Goal: Information Seeking & Learning: Learn about a topic

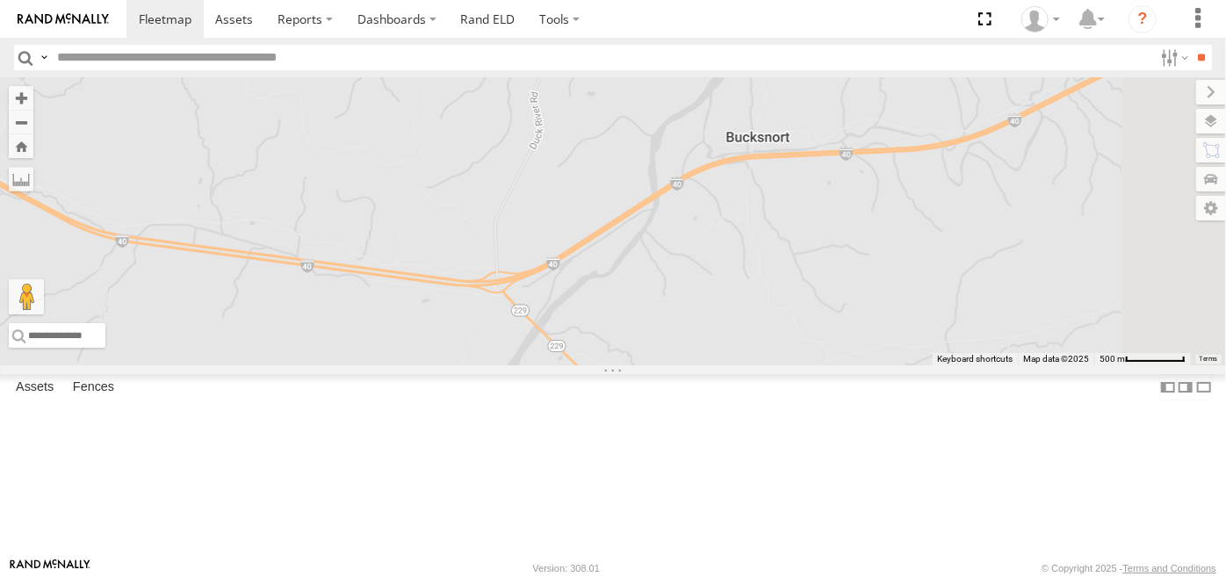
click at [0, 0] on span at bounding box center [0, 0] width 0 height 0
click at [480, 18] on link "Rand ELD" at bounding box center [488, 19] width 79 height 38
click at [757, 23] on section at bounding box center [673, 19] width 1095 height 38
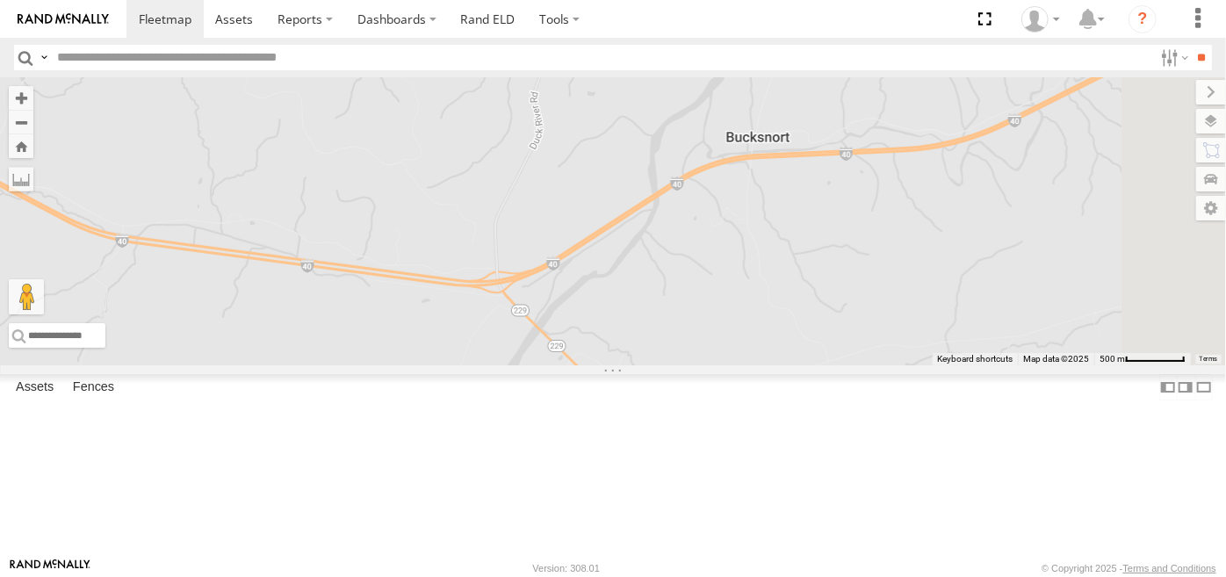
click at [0, 0] on div "122" at bounding box center [0, 0] width 0 height 0
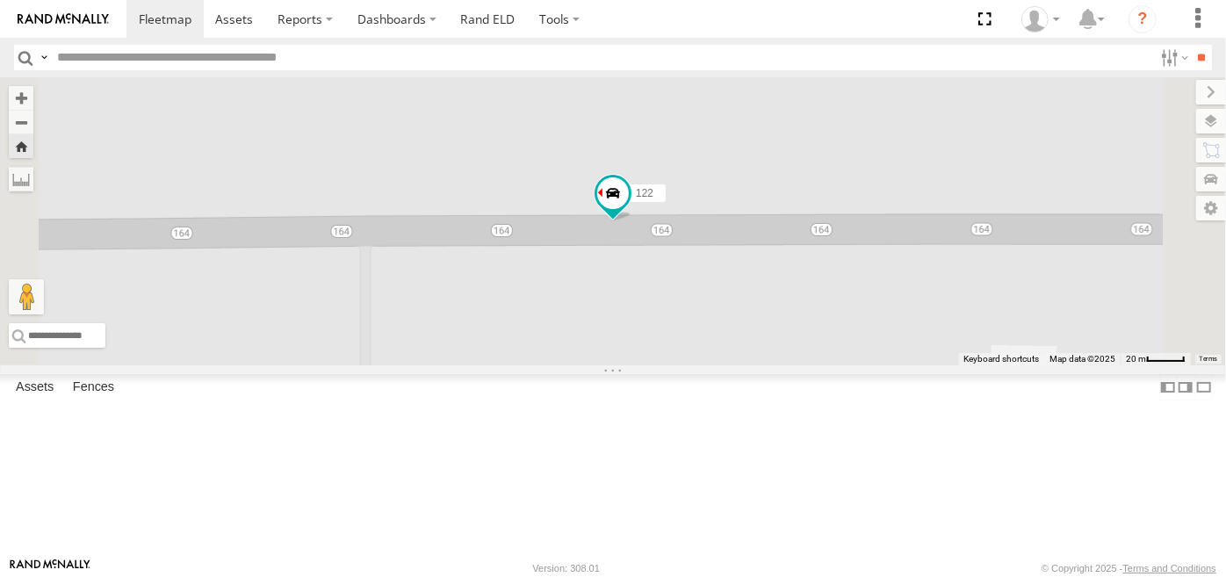
click at [0, 0] on span at bounding box center [0, 0] width 0 height 0
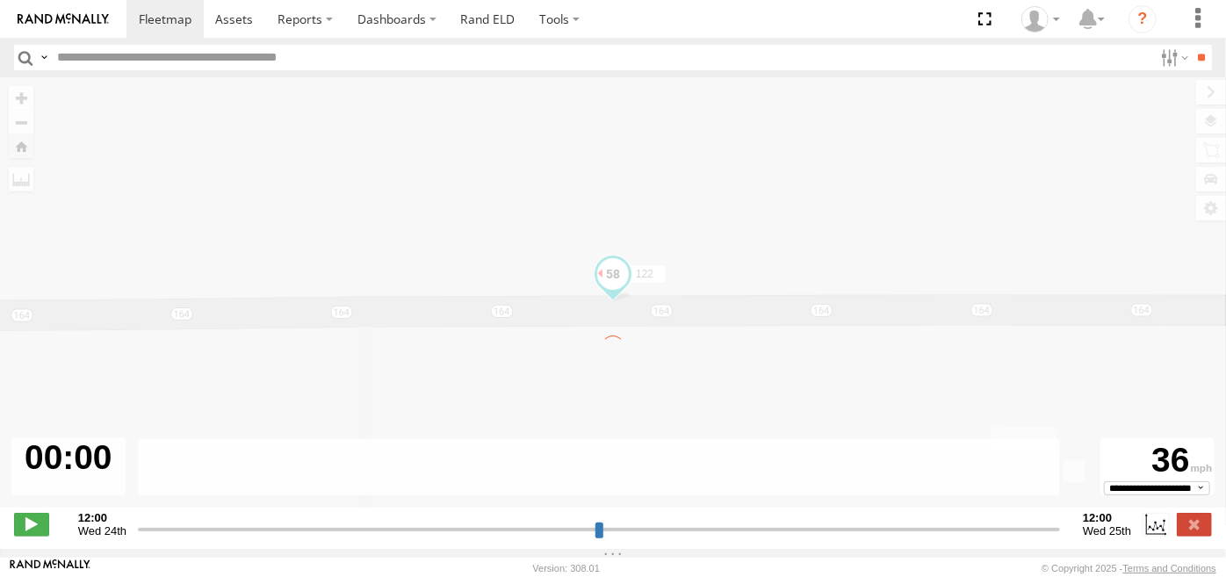
type input "**********"
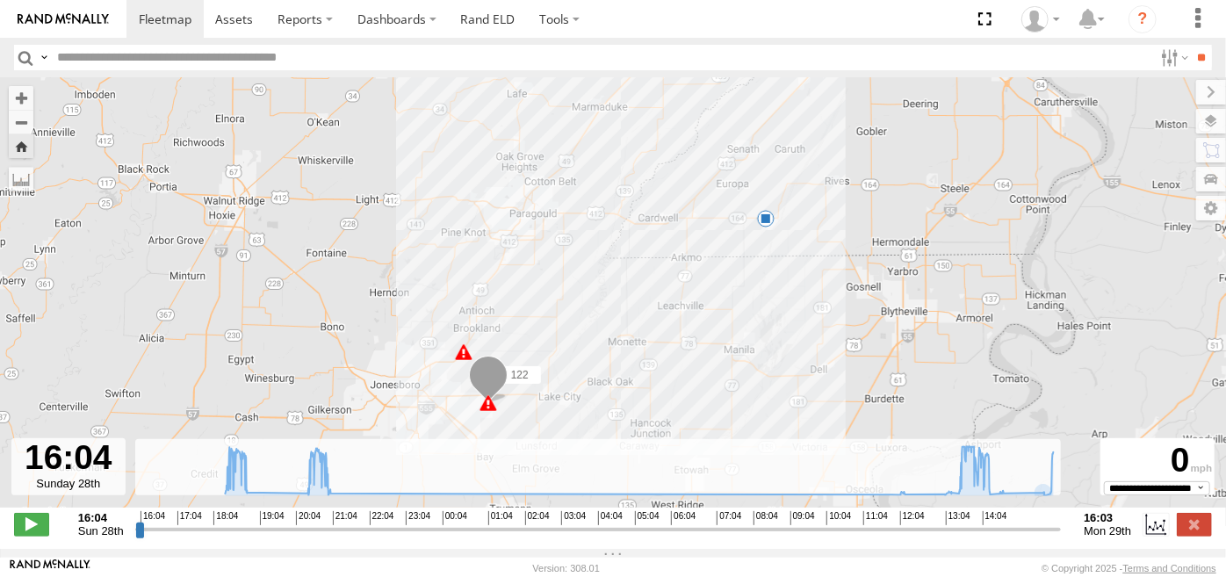
click at [72, 473] on div at bounding box center [68, 466] width 114 height 57
click at [121, 476] on div at bounding box center [68, 466] width 114 height 57
click at [146, 487] on rect at bounding box center [598, 467] width 927 height 57
click at [140, 496] on rect at bounding box center [598, 467] width 927 height 57
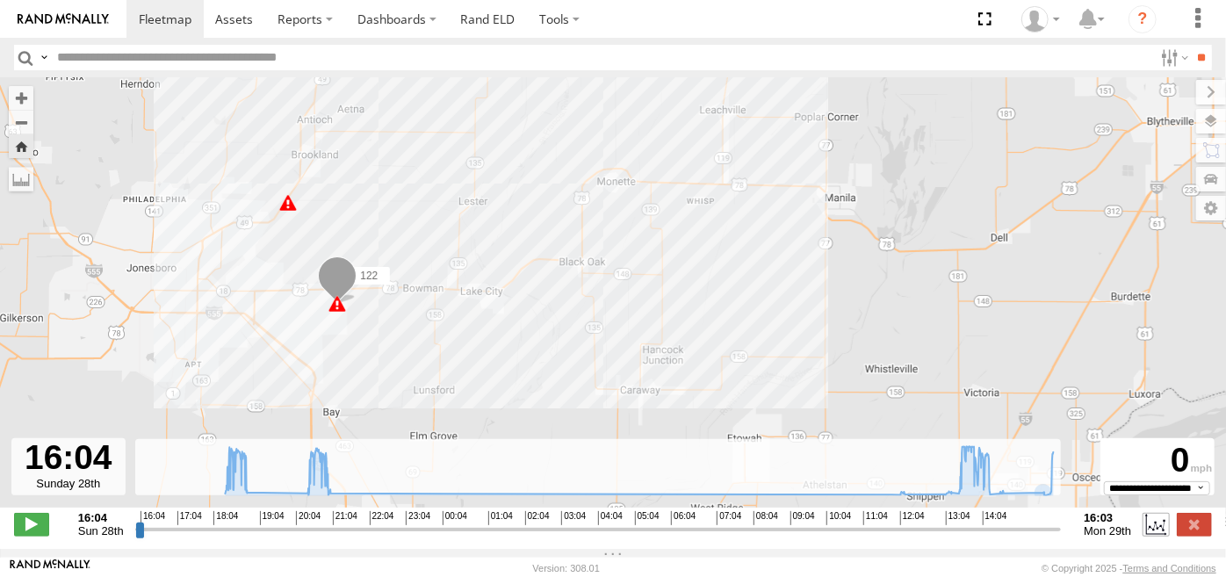
click at [1151, 532] on label at bounding box center [1156, 524] width 26 height 23
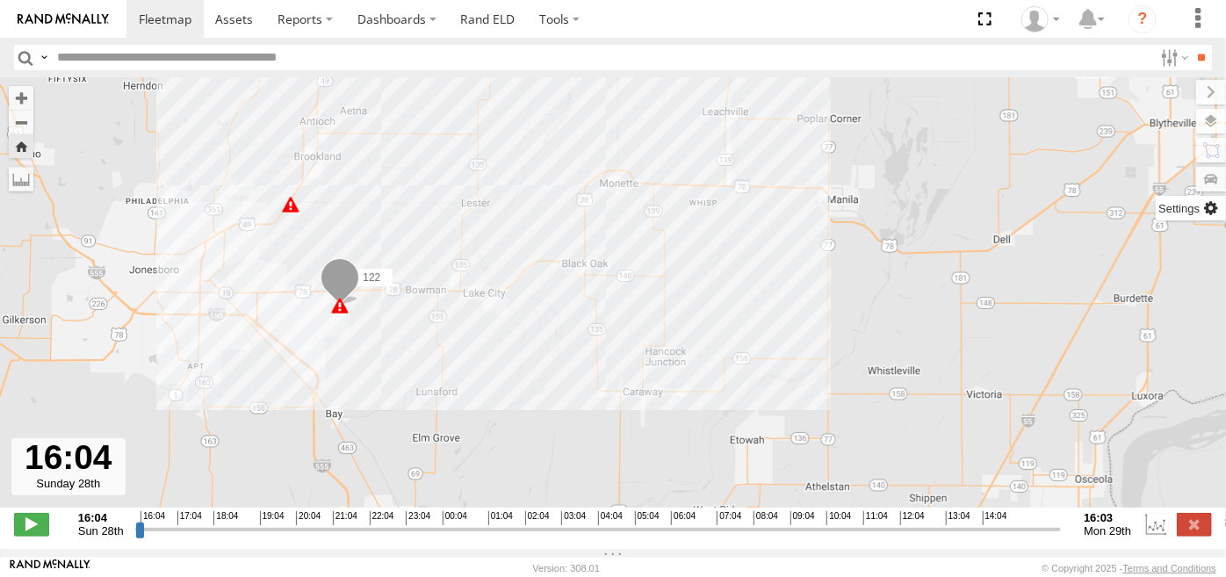
click at [1207, 209] on label at bounding box center [1191, 208] width 70 height 25
click at [338, 313] on span at bounding box center [340, 306] width 18 height 18
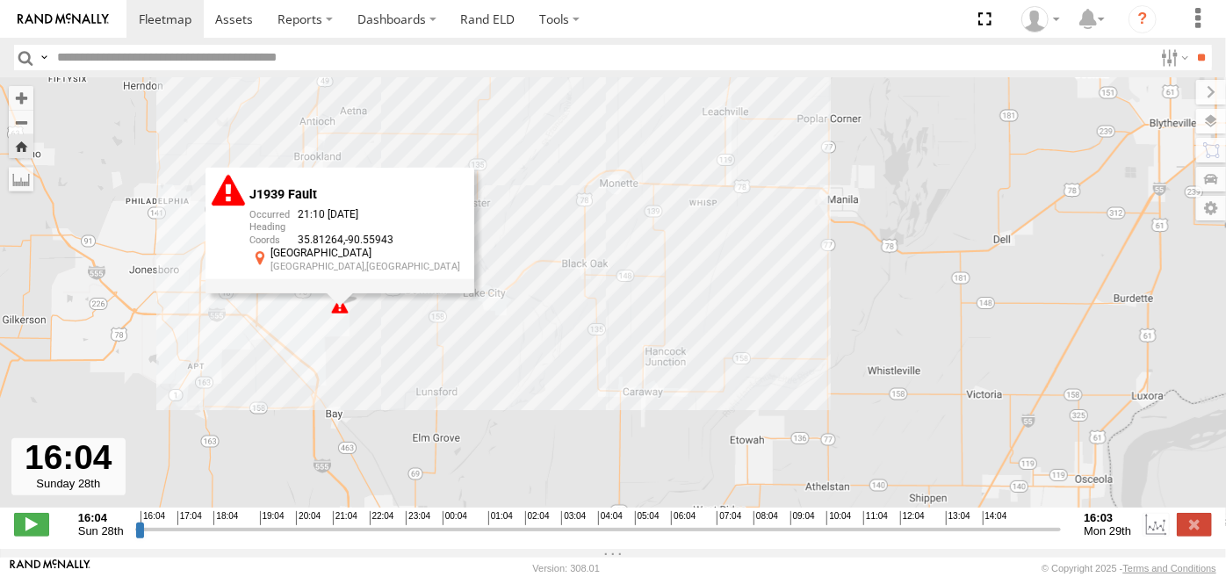
click at [559, 54] on input "text" at bounding box center [601, 57] width 1103 height 25
click at [340, 292] on div "J1939 Fault 21:10 09/28/2025 35.81264 -90.55943 Jonesboro Jonesboro,AR" at bounding box center [340, 230] width 269 height 125
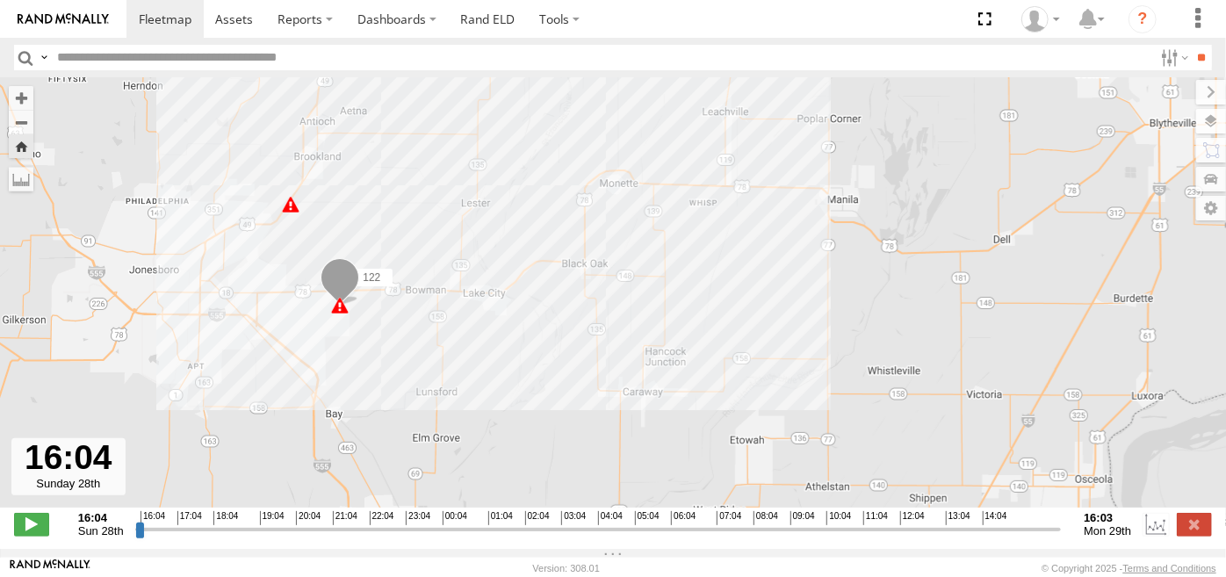
click at [290, 209] on span at bounding box center [291, 205] width 18 height 18
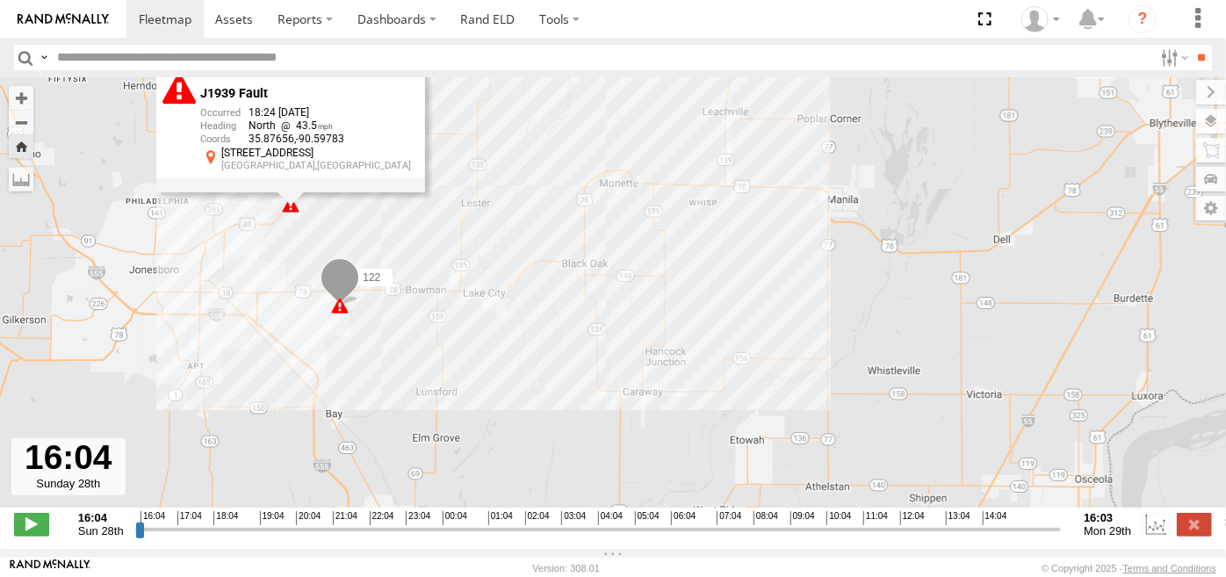
click at [279, 100] on div "J1939 Fault" at bounding box center [305, 93] width 211 height 14
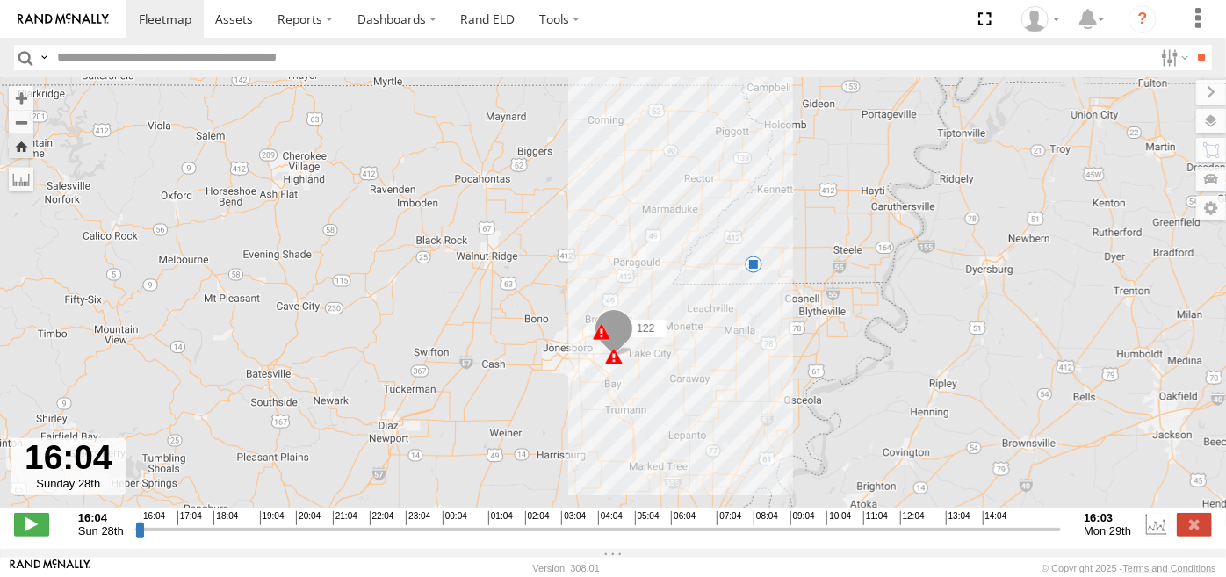
click at [752, 269] on span at bounding box center [754, 265] width 18 height 18
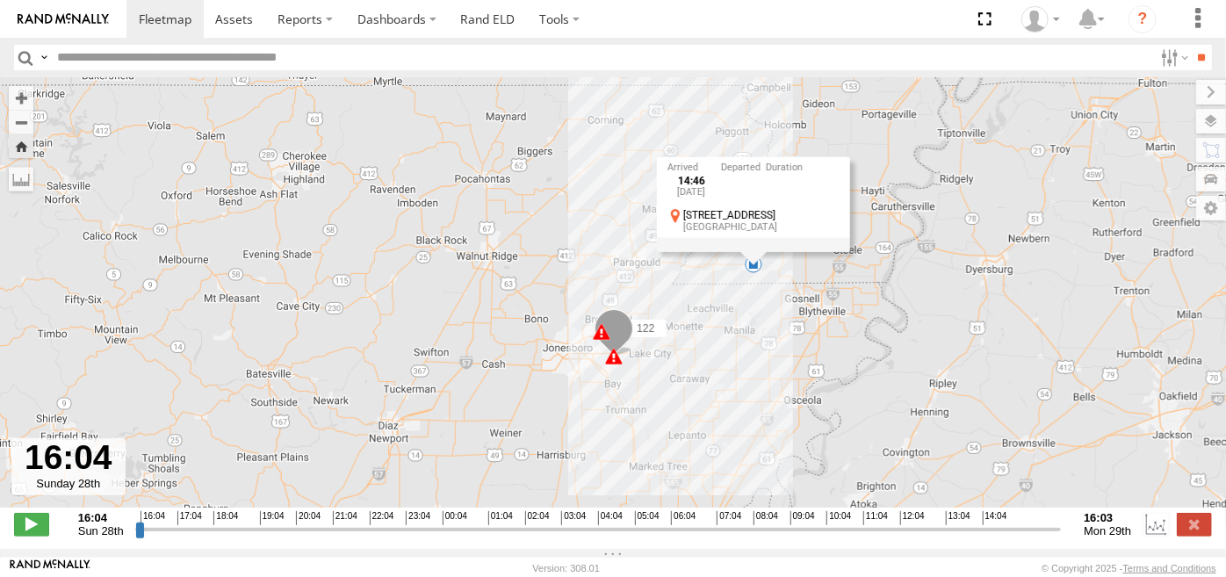
click at [0, 0] on div "Asset Group Arrow Asset Group Dot Asset Group Mini Asset" at bounding box center [0, 0] width 0 height 0
click at [1156, 206] on label at bounding box center [1191, 208] width 70 height 25
click at [1159, 149] on label at bounding box center [1192, 150] width 67 height 25
click at [1162, 180] on label at bounding box center [1194, 179] width 64 height 25
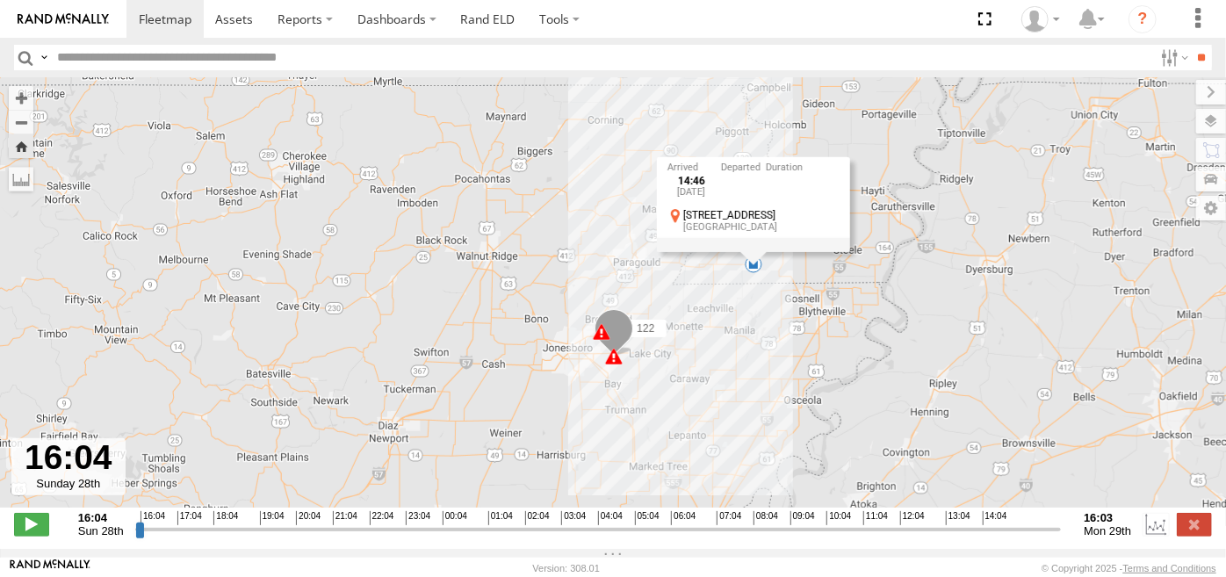
scroll to position [205, 0]
click at [0, 0] on link at bounding box center [0, 0] width 0 height 0
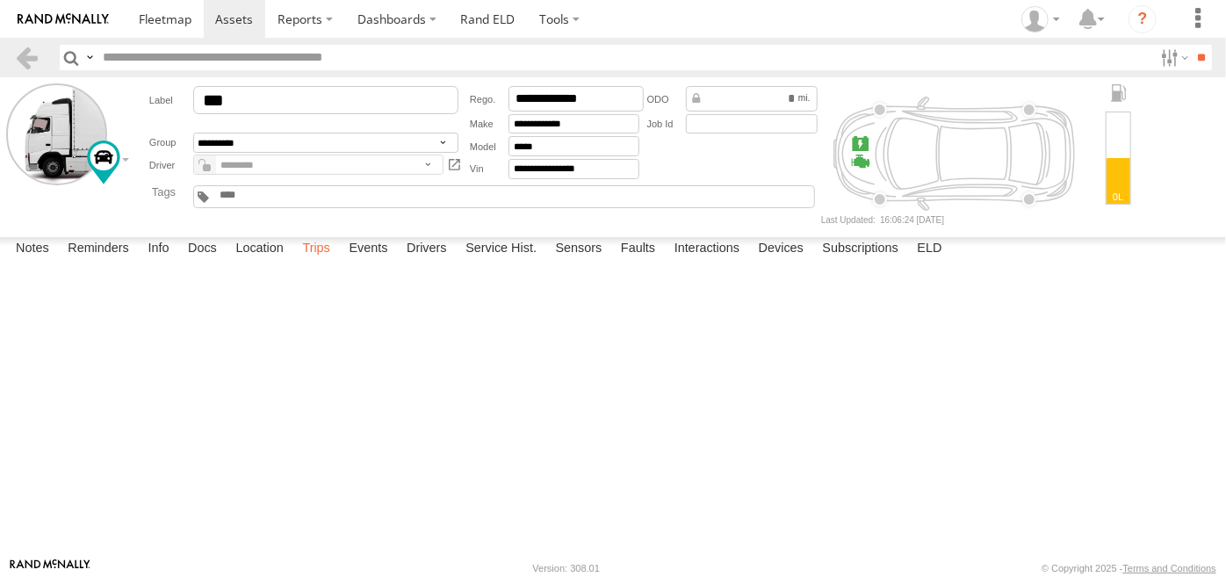
click at [316, 262] on label "Trips" at bounding box center [316, 249] width 46 height 25
click at [0, 0] on div "[PERSON_NAME],[GEOGRAPHIC_DATA]" at bounding box center [0, 0] width 0 height 0
click at [0, 0] on label "Close" at bounding box center [0, 0] width 0 height 0
click at [580, 262] on label "Sensors" at bounding box center [579, 249] width 64 height 25
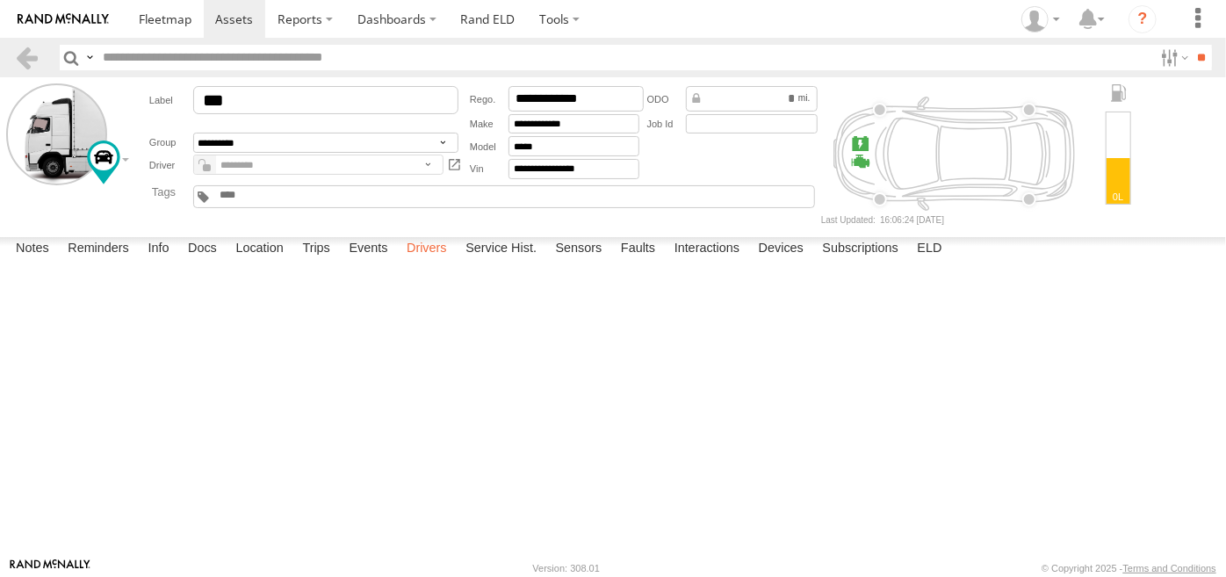
click at [420, 262] on label "Drivers" at bounding box center [427, 249] width 58 height 25
click at [357, 262] on label "Events" at bounding box center [368, 249] width 56 height 25
click at [0, 0] on div at bounding box center [0, 0] width 0 height 0
click at [0, 0] on span at bounding box center [0, 0] width 0 height 0
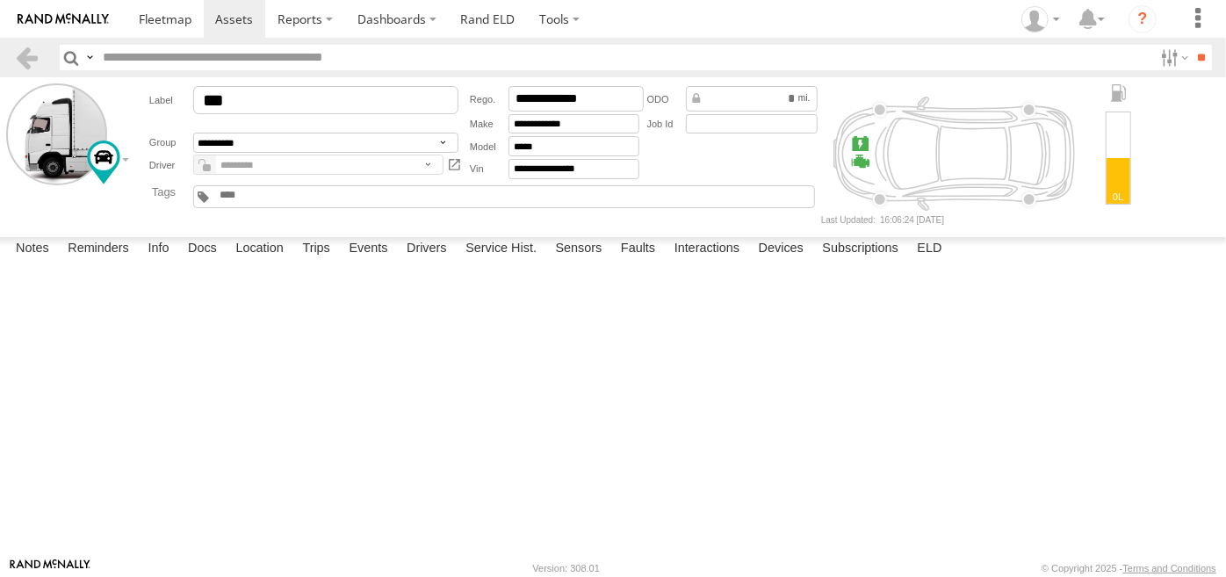
click at [0, 0] on div "[DATE]" at bounding box center [0, 0] width 0 height 0
click at [263, 262] on label "Location" at bounding box center [260, 249] width 66 height 25
click at [196, 262] on label "Docs" at bounding box center [202, 249] width 47 height 25
click at [160, 262] on label "Info" at bounding box center [158, 249] width 39 height 25
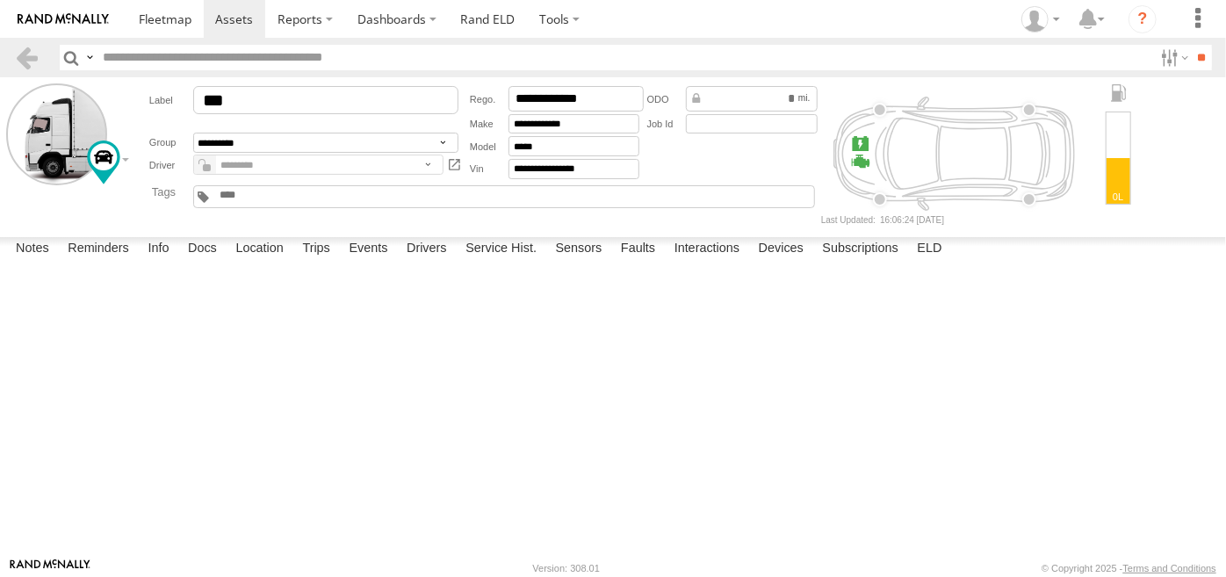
scroll to position [0, 0]
click at [100, 262] on label "Reminders" at bounding box center [98, 249] width 79 height 25
click at [931, 262] on label "ELD" at bounding box center [930, 249] width 42 height 25
type input "***"
type input "**********"
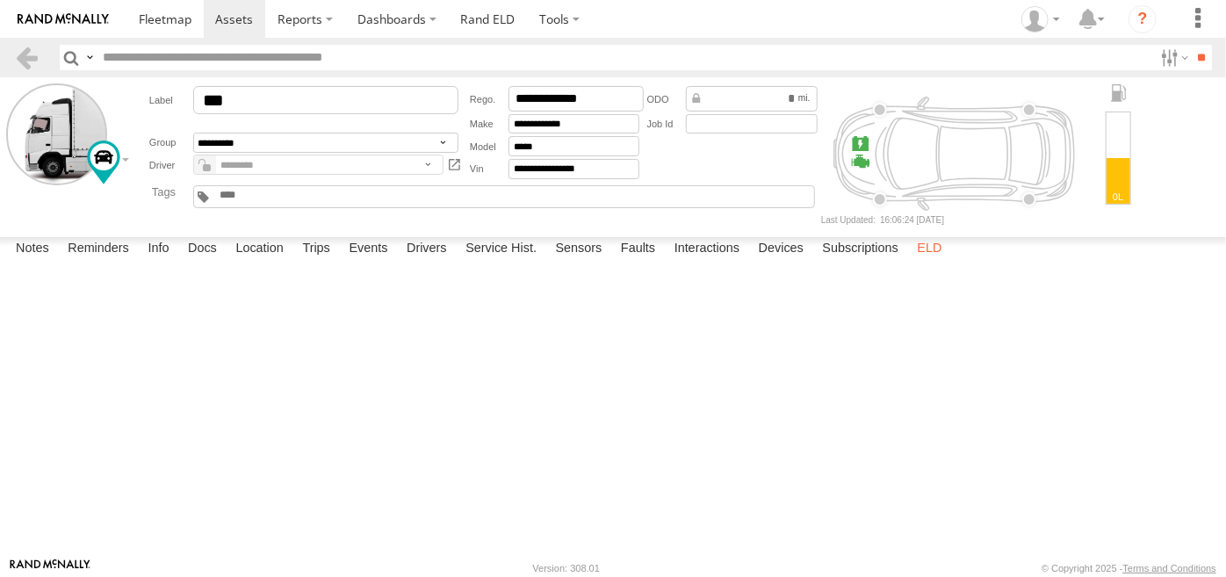
type input "**********"
click at [850, 262] on label "Subscriptions" at bounding box center [861, 249] width 94 height 25
click at [787, 262] on label "Devices" at bounding box center [781, 249] width 62 height 25
click at [690, 262] on label "Interactions" at bounding box center [707, 249] width 83 height 25
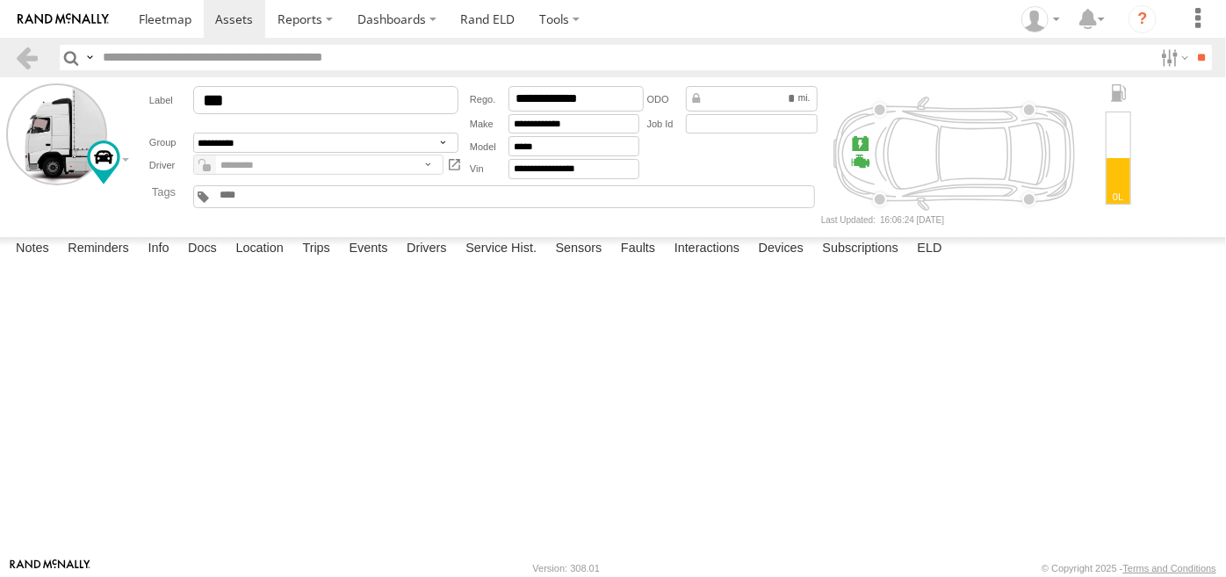
click at [0, 0] on label "Close" at bounding box center [0, 0] width 0 height 0
click at [636, 262] on label "Faults" at bounding box center [638, 249] width 52 height 25
click at [478, 262] on label "Service Hist." at bounding box center [501, 249] width 89 height 25
click at [431, 262] on label "Drivers" at bounding box center [427, 249] width 58 height 25
click at [358, 262] on label "Events" at bounding box center [368, 249] width 56 height 25
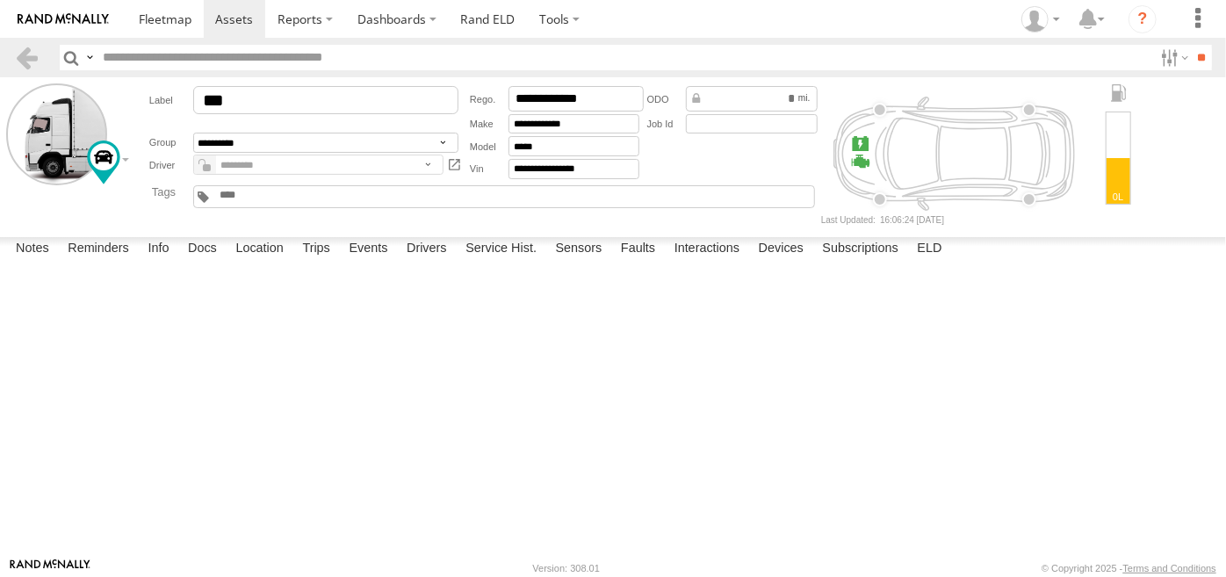
scroll to position [44202, 0]
click at [431, 21] on label "Dashboards" at bounding box center [397, 19] width 104 height 38
click at [387, 57] on span at bounding box center [402, 53] width 88 height 17
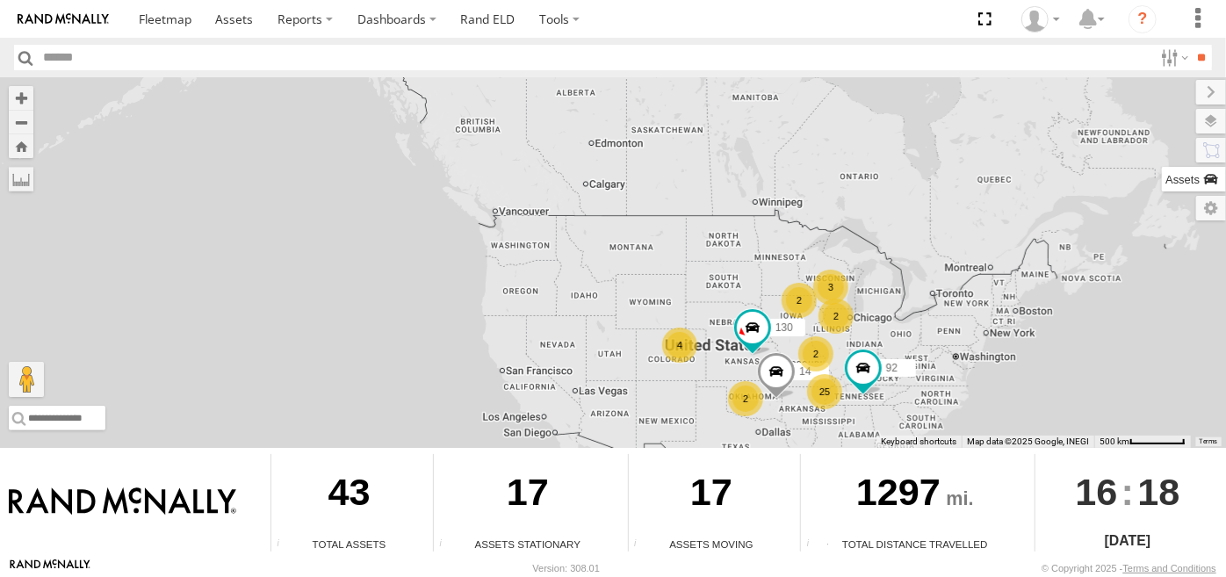
click at [1213, 181] on label at bounding box center [1194, 179] width 64 height 25
click at [0, 0] on div "122" at bounding box center [0, 0] width 0 height 0
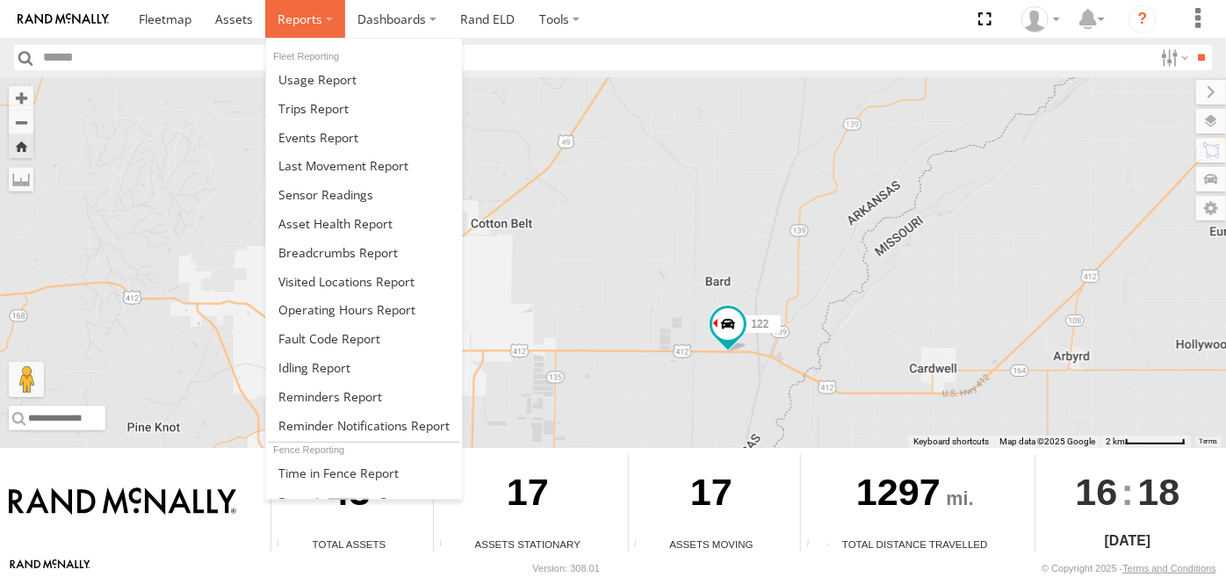
click at [326, 19] on label at bounding box center [305, 19] width 80 height 38
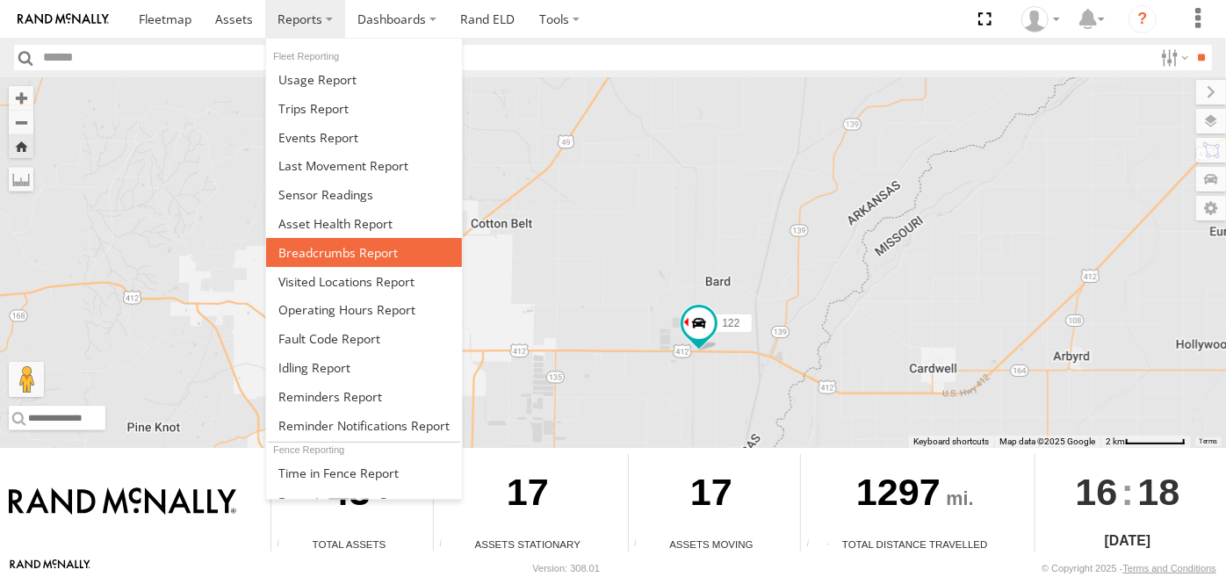
click at [312, 251] on span at bounding box center [337, 252] width 119 height 17
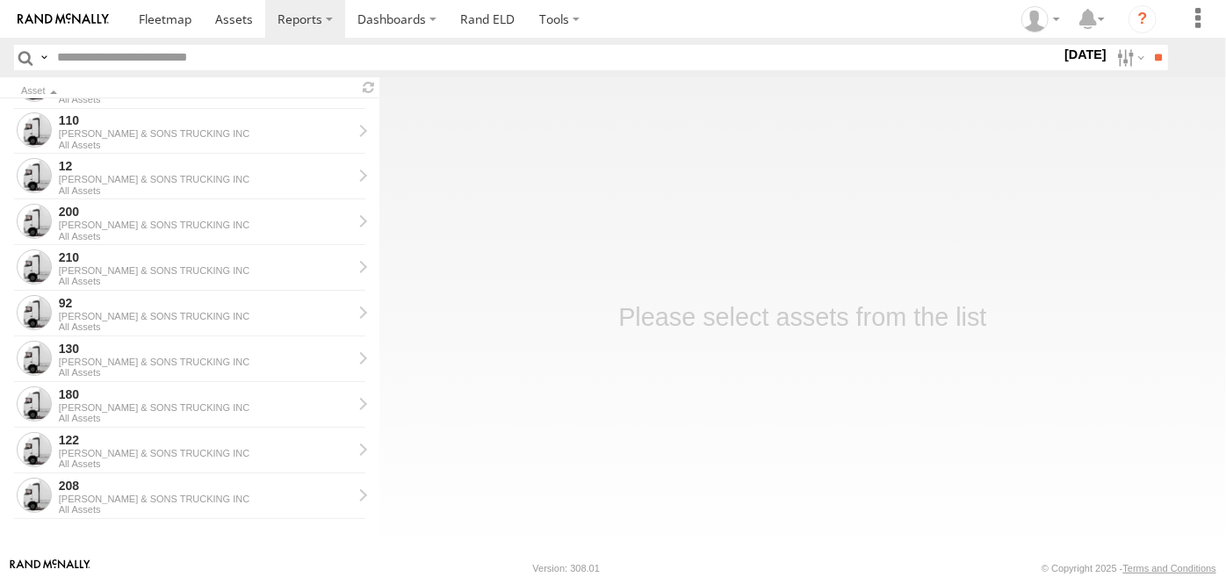
scroll to position [1268, 0]
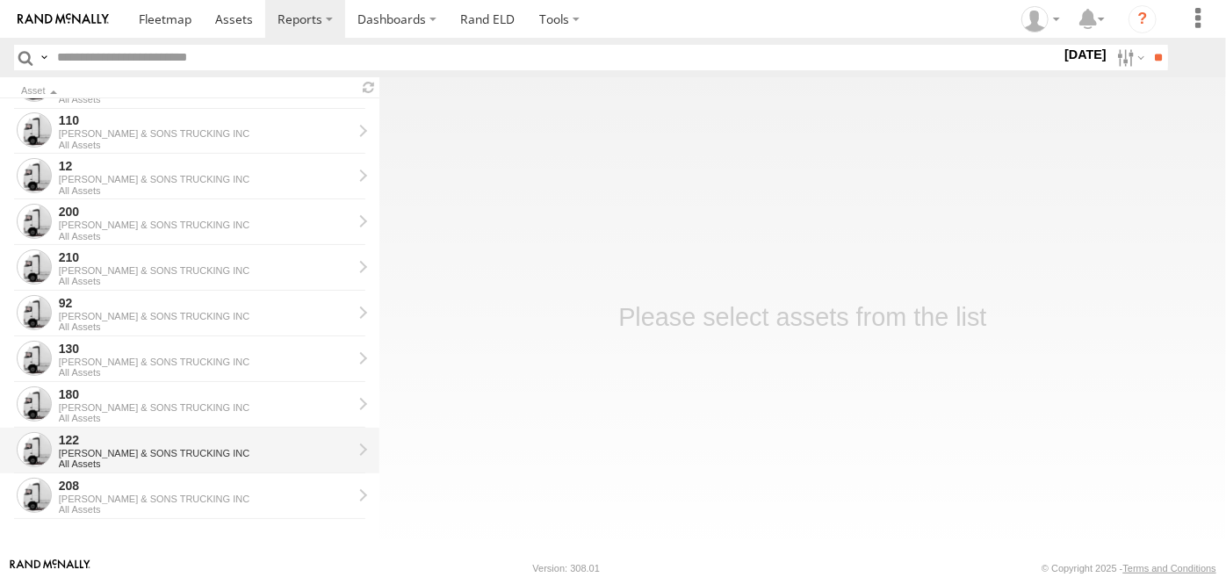
click at [71, 440] on div "122" at bounding box center [205, 440] width 293 height 16
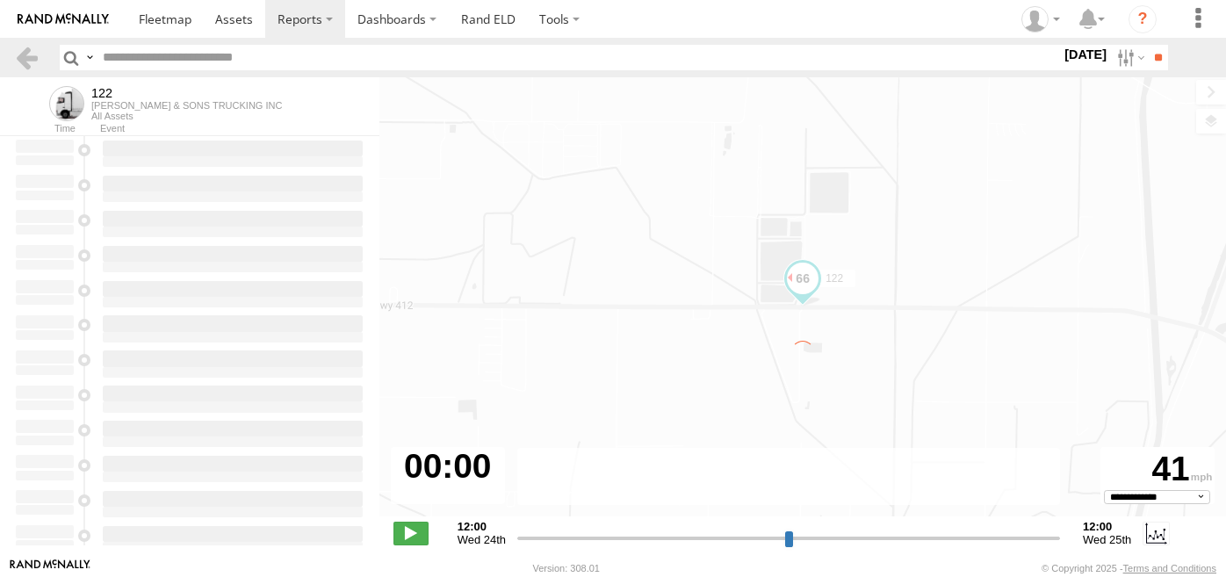
select select "**********"
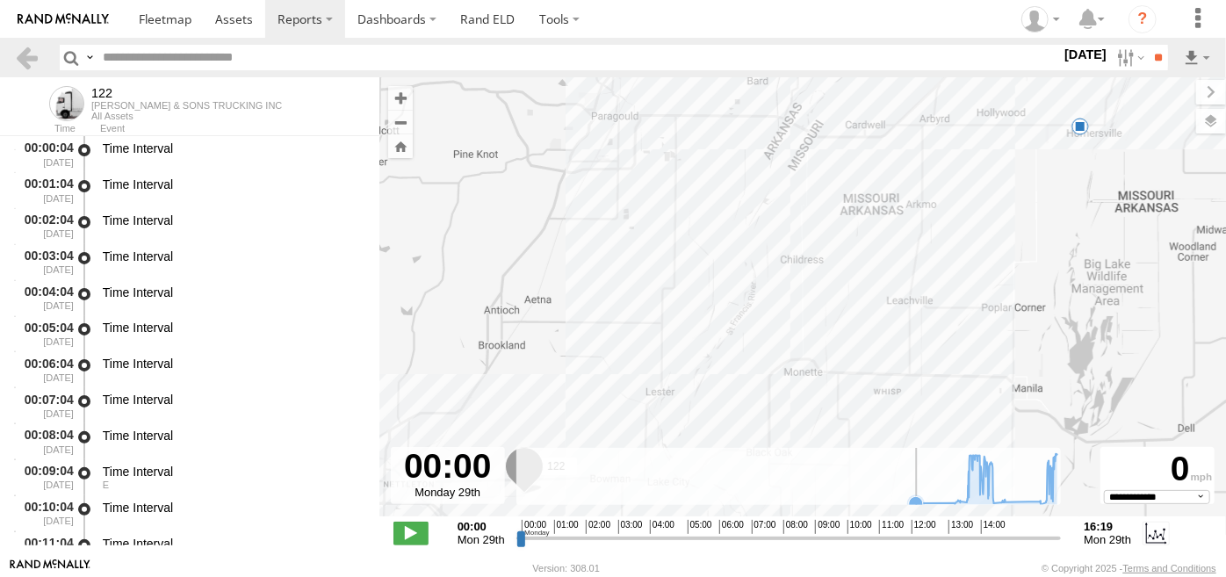
click at [524, 470] on rect at bounding box center [789, 476] width 546 height 57
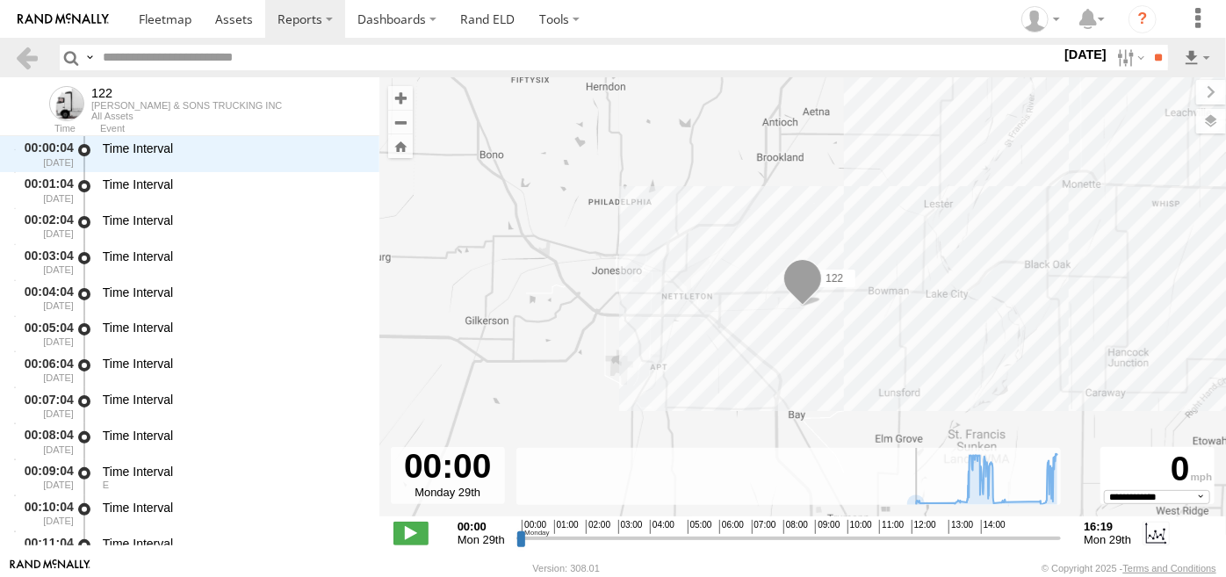
drag, startPoint x: 520, startPoint y: 536, endPoint x: 508, endPoint y: 539, distance: 12.8
click at [516, 539] on input "range" at bounding box center [788, 538] width 545 height 17
drag, startPoint x: 372, startPoint y: 159, endPoint x: 360, endPoint y: 112, distance: 49.0
click at [360, 112] on div "122 HAROLD BIBBS & SONS TRUCKING INC All Assets Time Event 00:00:04 09/29/2025 …" at bounding box center [189, 317] width 379 height 480
click at [360, 112] on div "122 HAROLD BIBBS & SONS TRUCKING INC All Assets" at bounding box center [207, 103] width 344 height 39
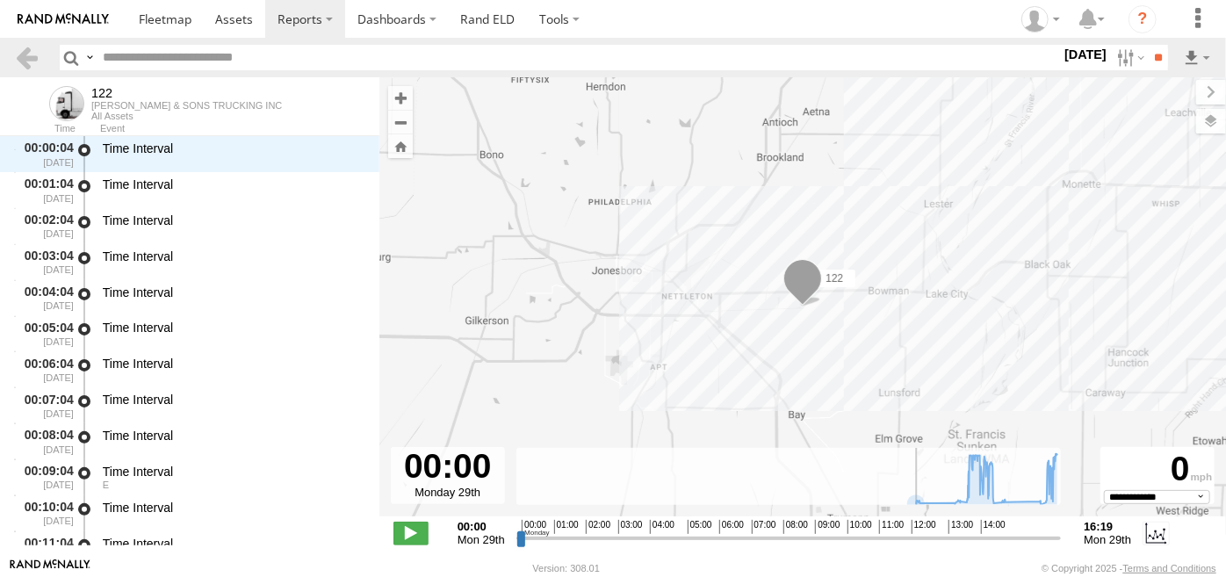
click at [58, 132] on div "Time" at bounding box center [44, 129] width 61 height 9
click at [112, 132] on div "Event" at bounding box center [239, 129] width 279 height 9
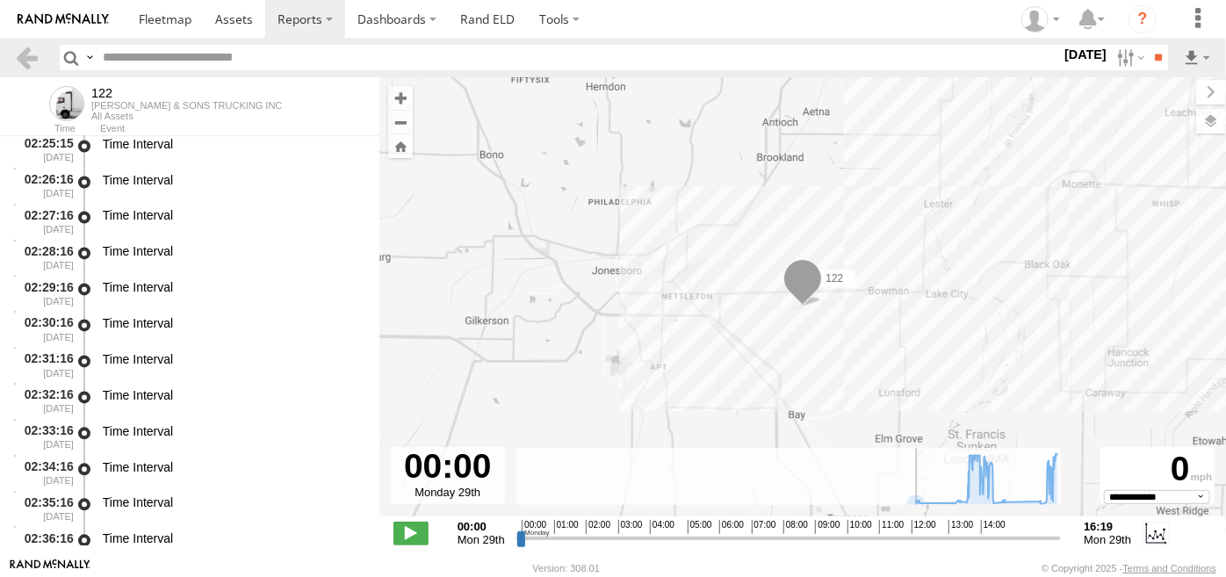
scroll to position [5897, 0]
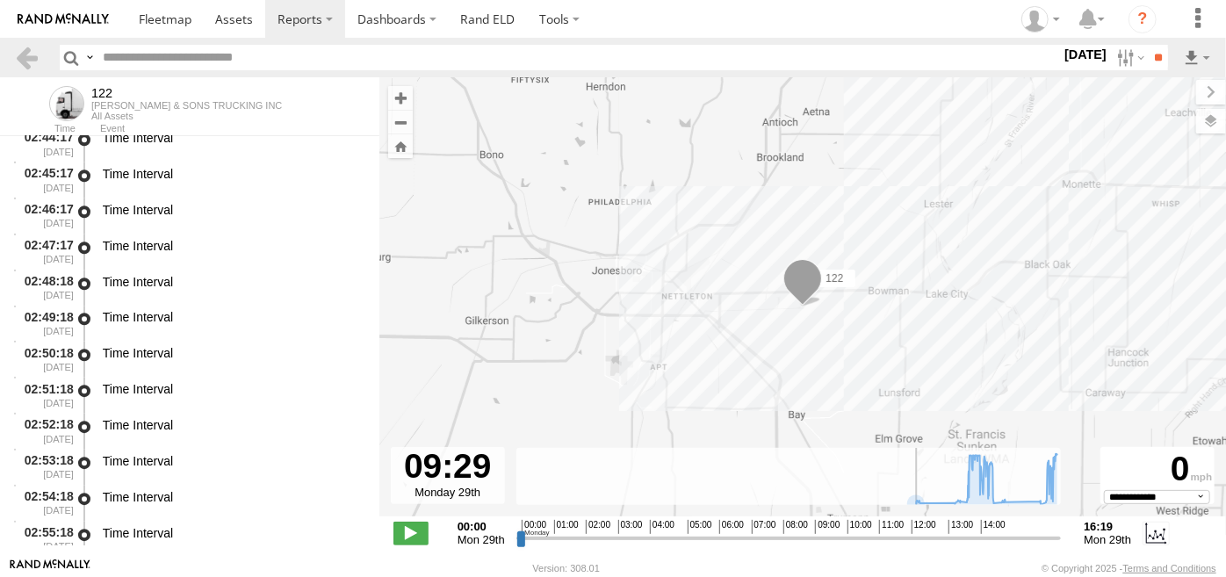
type input "**********"
click at [831, 544] on input "range" at bounding box center [788, 538] width 545 height 17
click at [1093, 537] on span "Mon 29th" at bounding box center [1107, 539] width 47 height 13
click at [1152, 532] on label at bounding box center [1156, 533] width 26 height 23
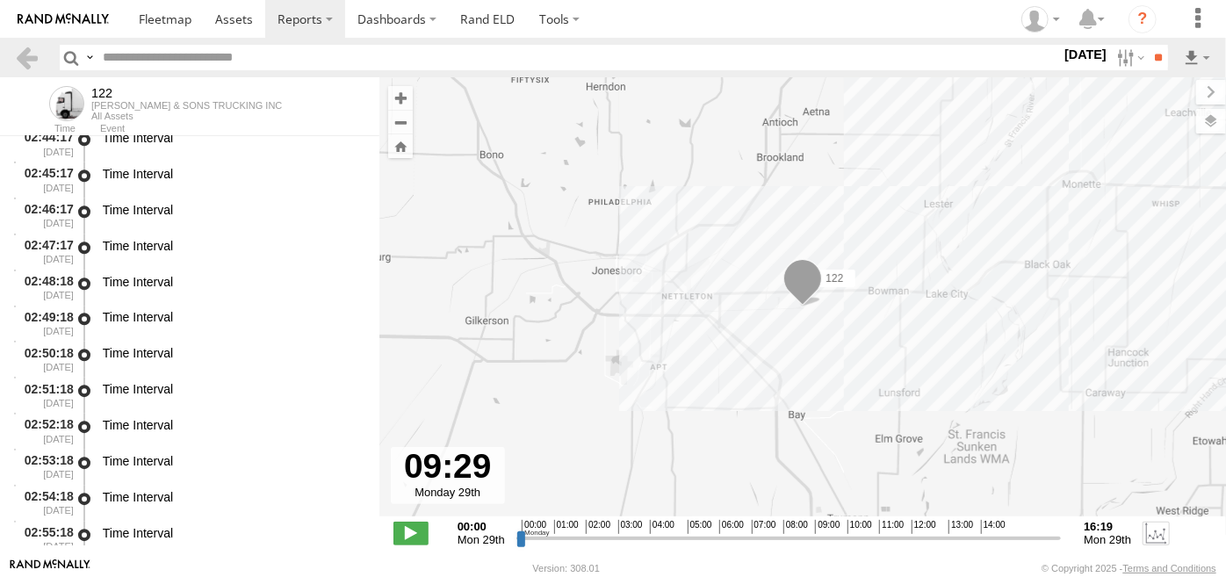
click at [1152, 532] on label at bounding box center [1156, 533] width 26 height 23
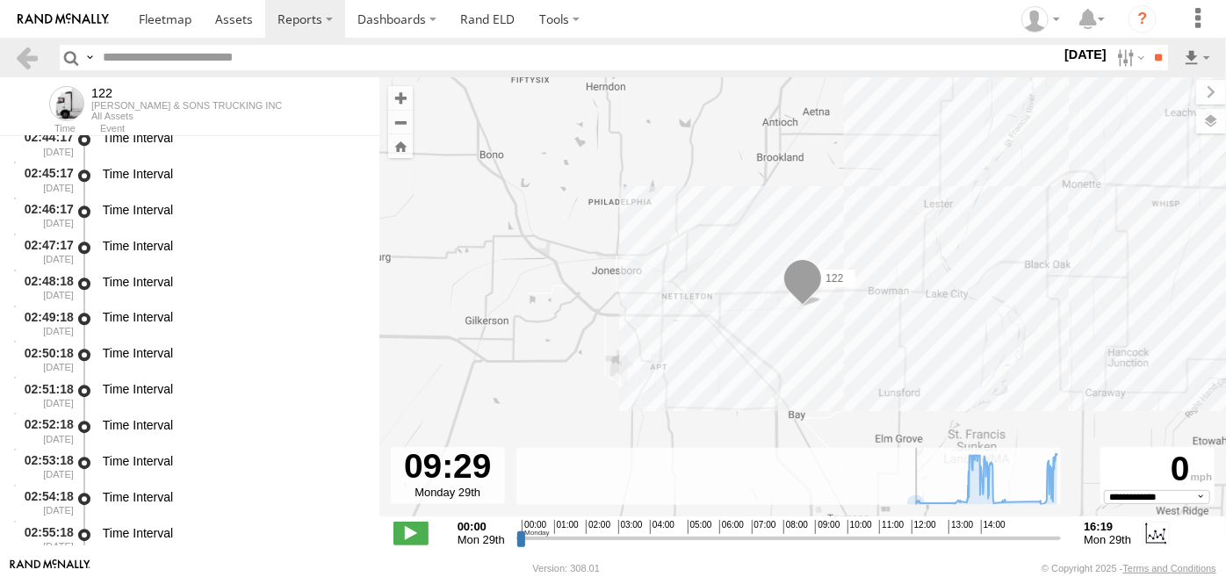
click at [429, 483] on div at bounding box center [448, 475] width 114 height 57
click at [432, 496] on div at bounding box center [448, 475] width 114 height 57
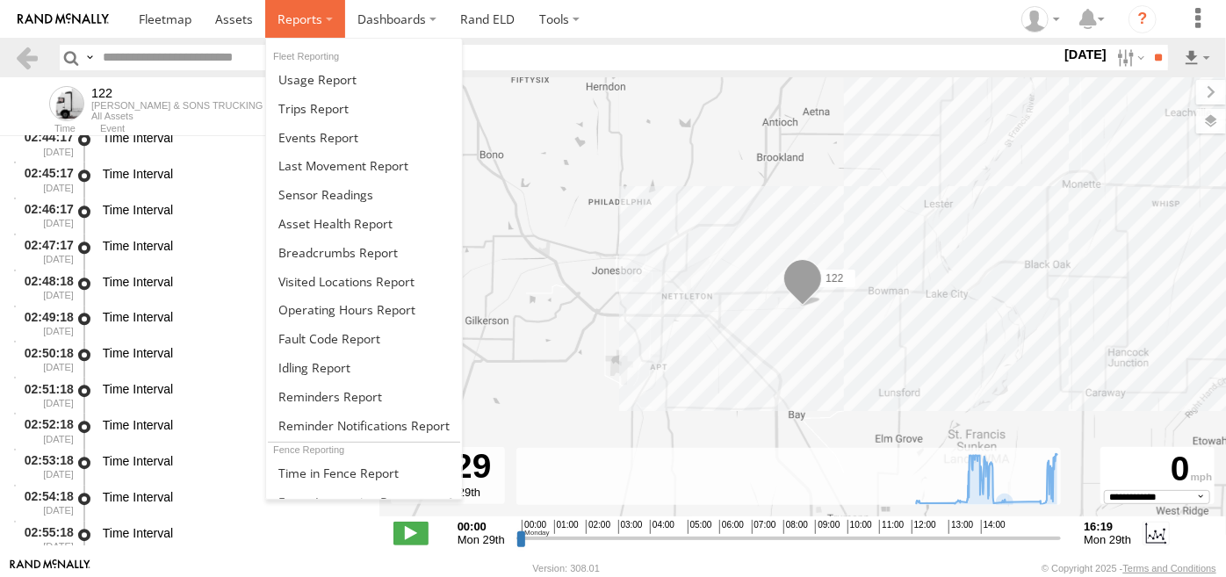
click at [325, 21] on label at bounding box center [305, 19] width 80 height 38
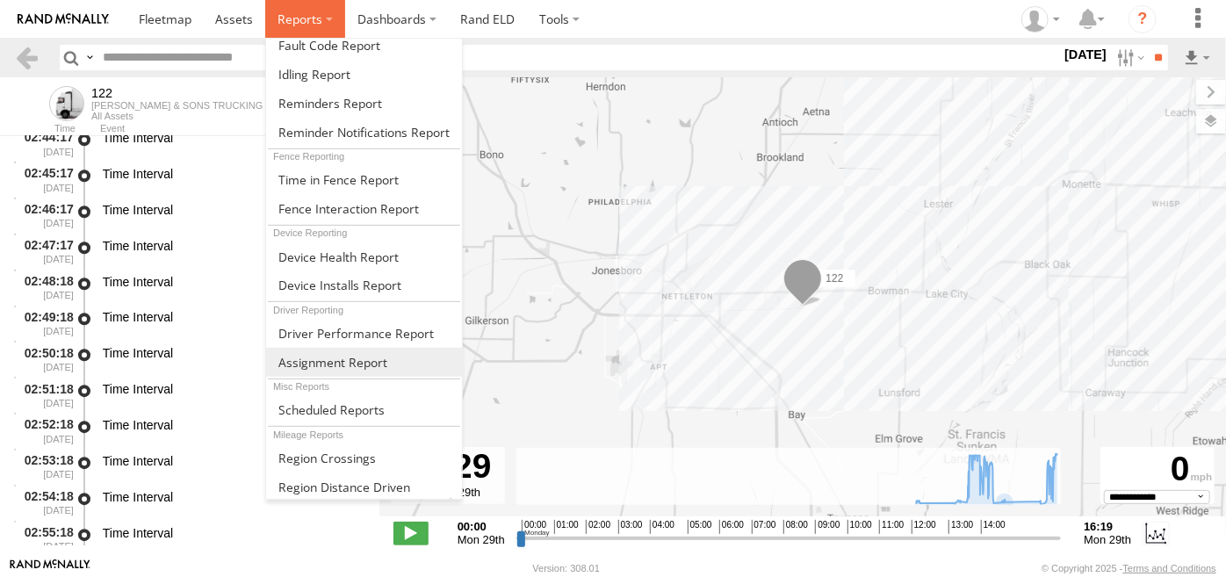
scroll to position [293, 0]
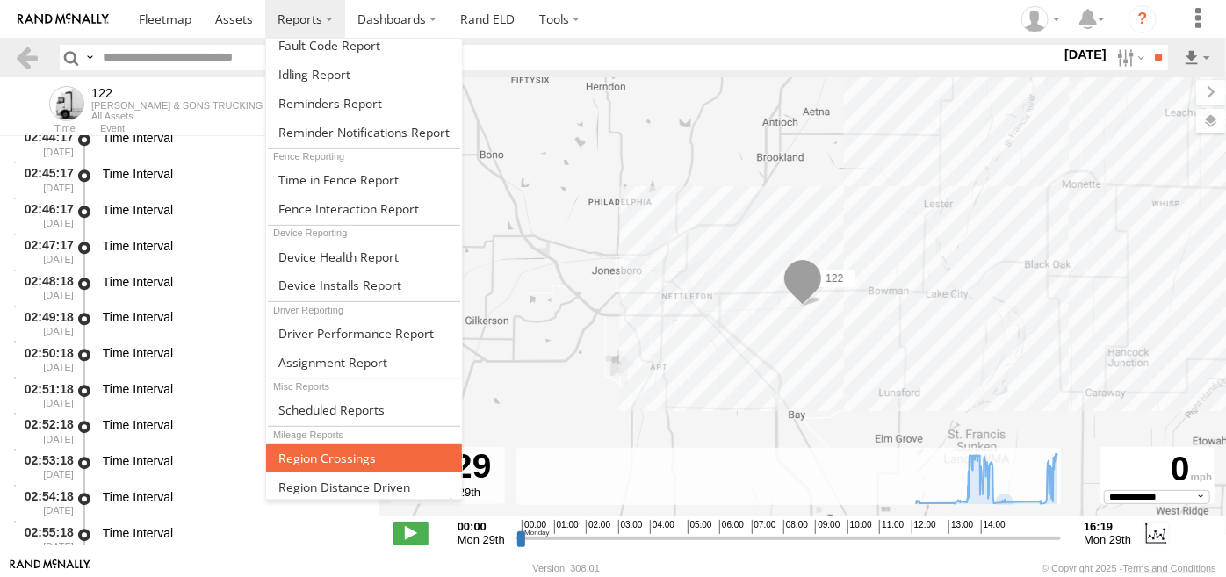
click at [302, 458] on span at bounding box center [326, 458] width 97 height 17
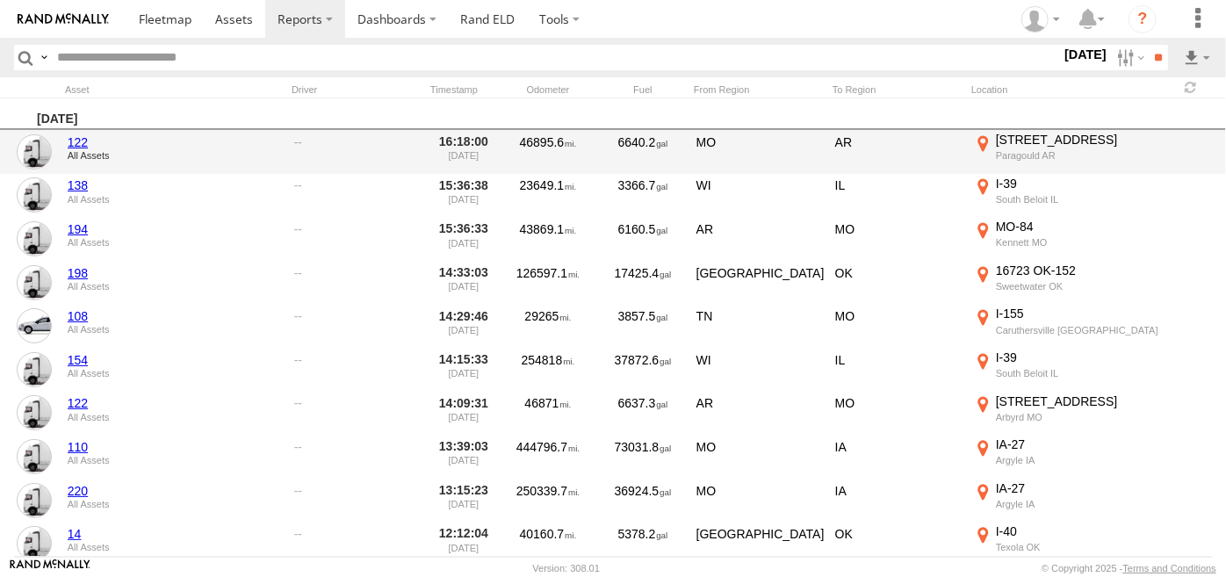
click at [82, 145] on link "122" at bounding box center [175, 142] width 214 height 16
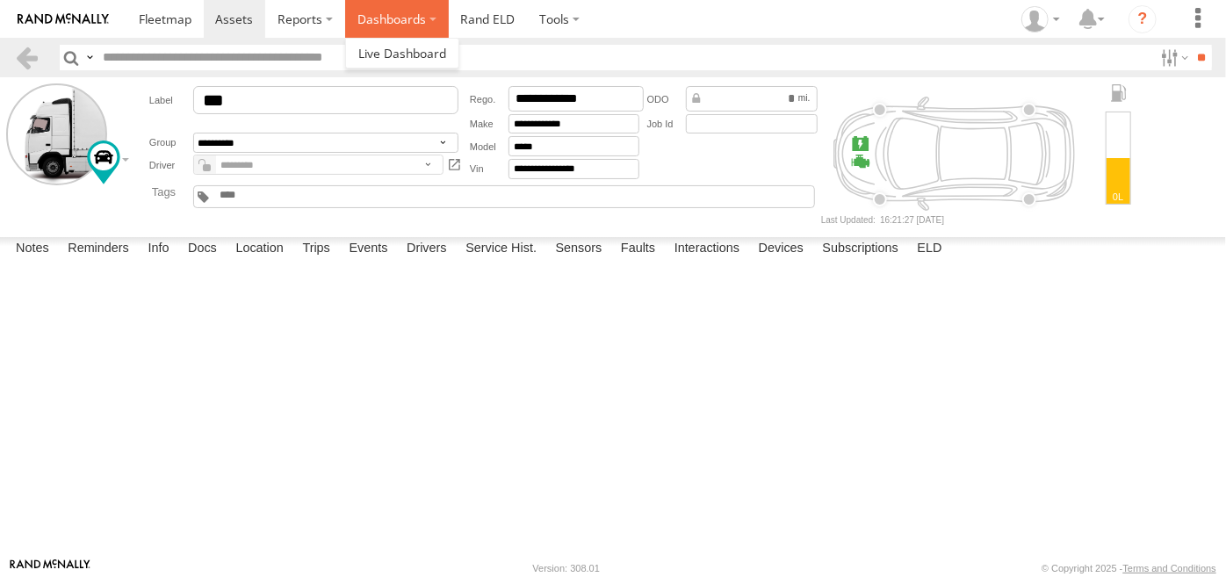
click at [428, 18] on label "Dashboards" at bounding box center [397, 19] width 104 height 38
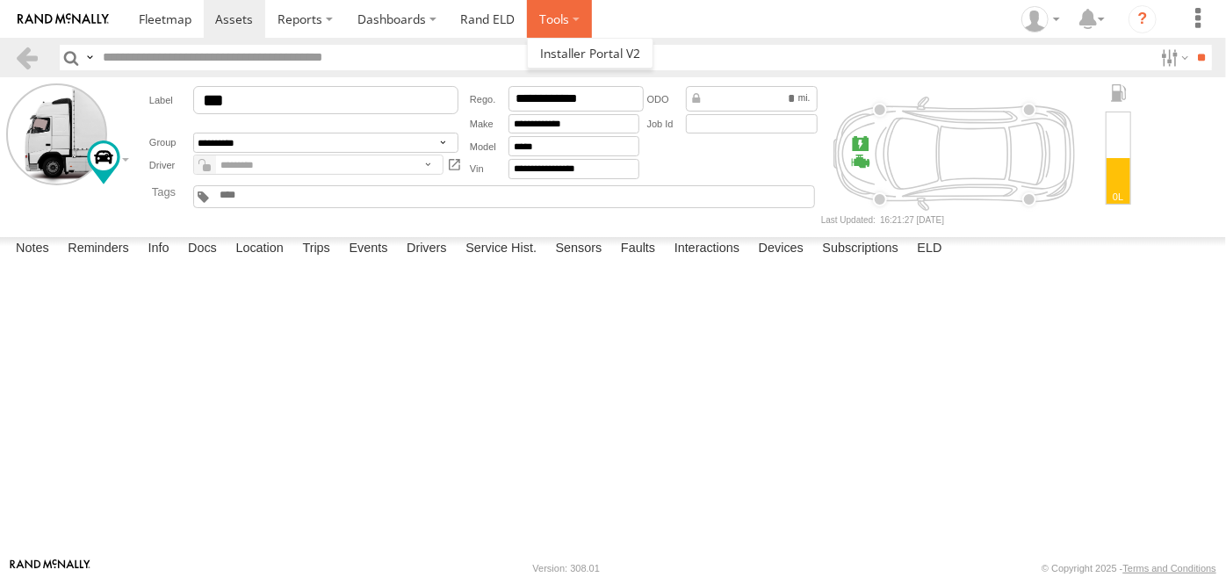
click at [574, 17] on label at bounding box center [559, 19] width 65 height 38
click at [648, 22] on section at bounding box center [673, 19] width 1095 height 38
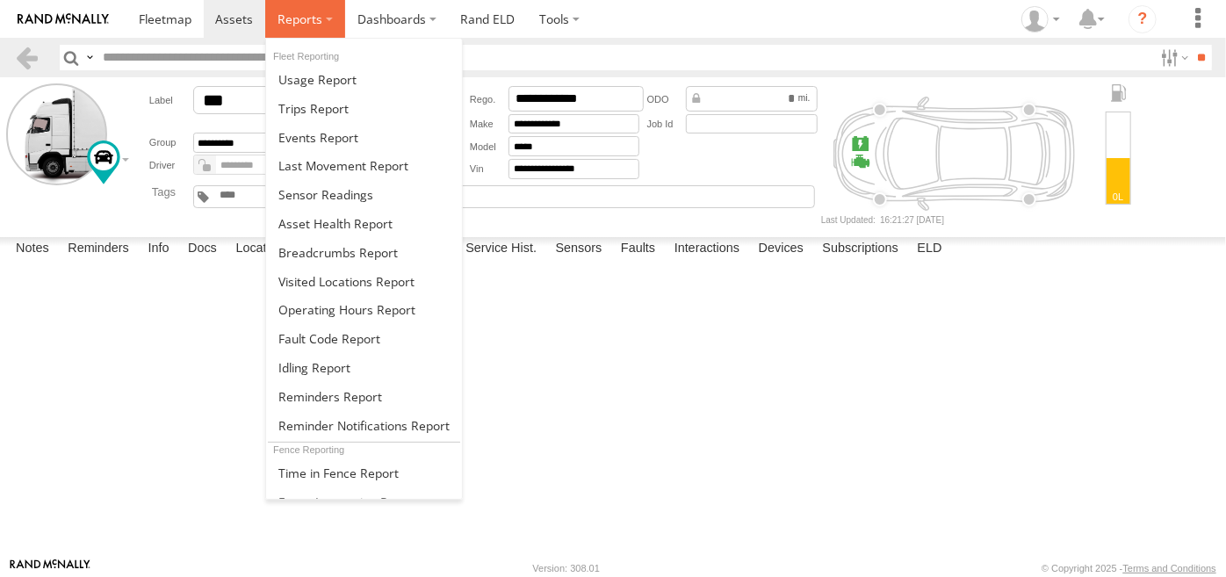
click at [324, 19] on label at bounding box center [305, 19] width 80 height 38
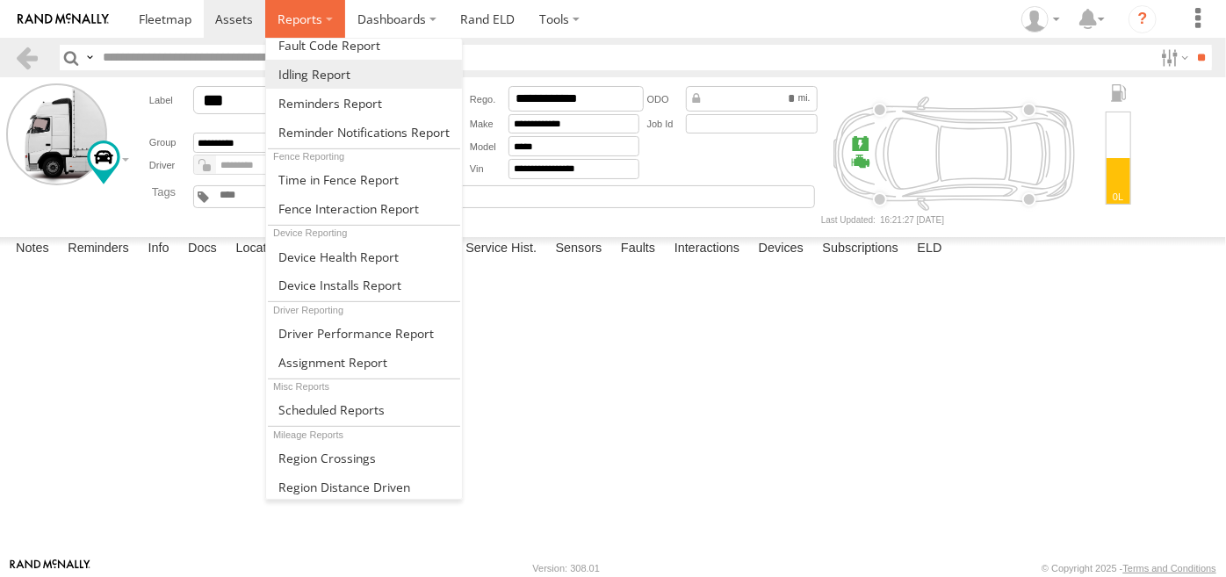
scroll to position [293, 0]
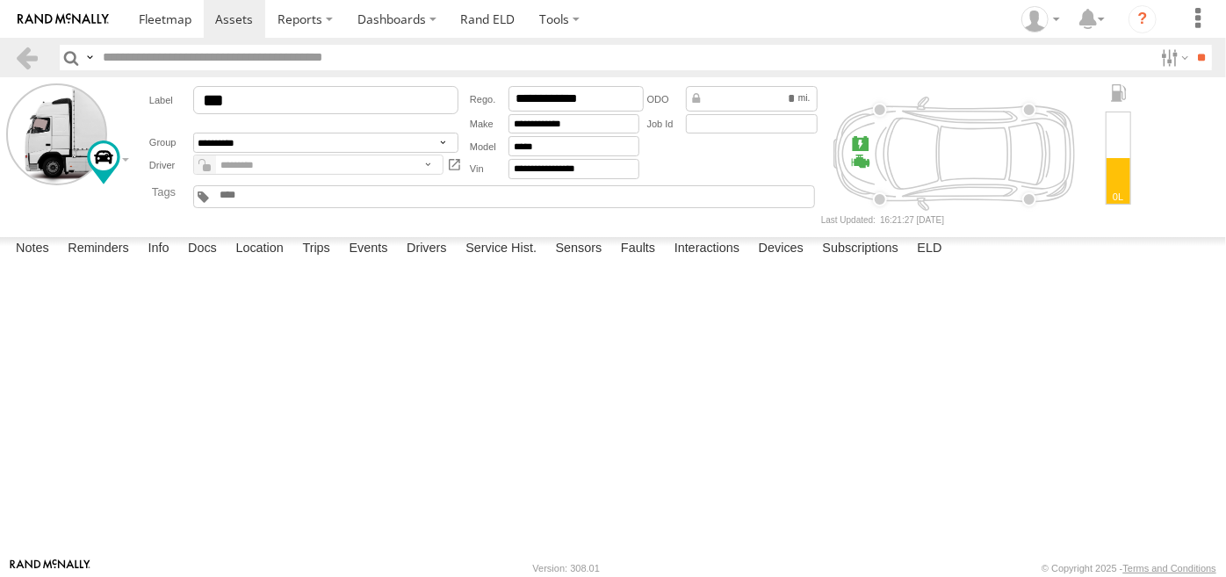
click at [0, 0] on div at bounding box center [0, 0] width 0 height 0
